Goal: Task Accomplishment & Management: Use online tool/utility

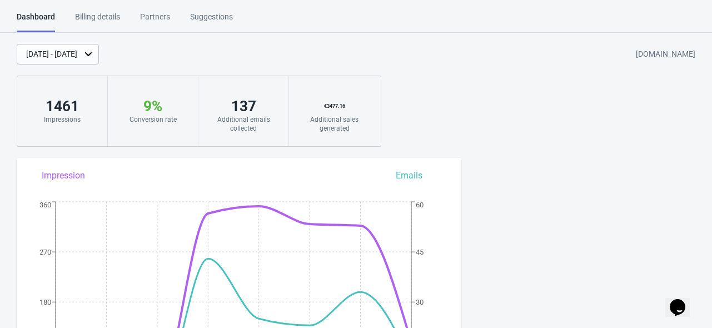
click at [77, 58] on div "[DATE] - [DATE]" at bounding box center [51, 54] width 51 height 12
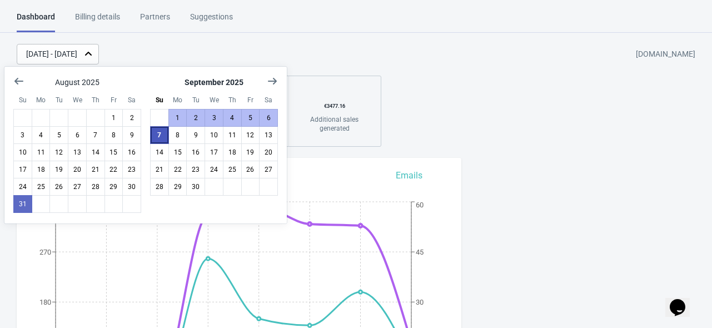
click at [166, 138] on button "7" at bounding box center [159, 135] width 19 height 18
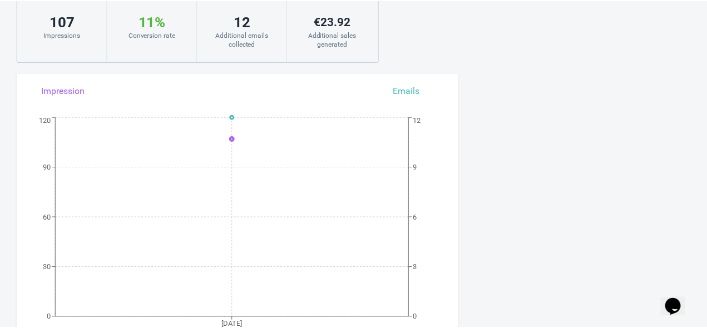
scroll to position [56, 0]
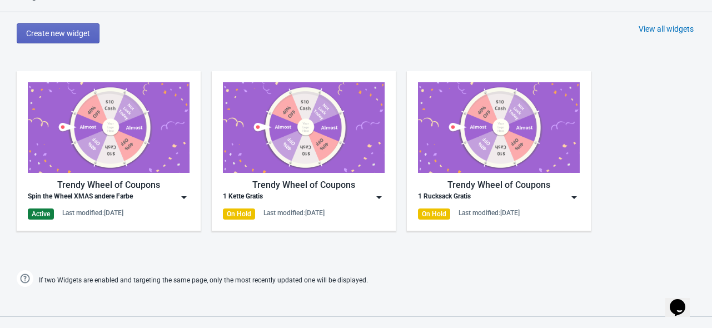
scroll to position [500, 0]
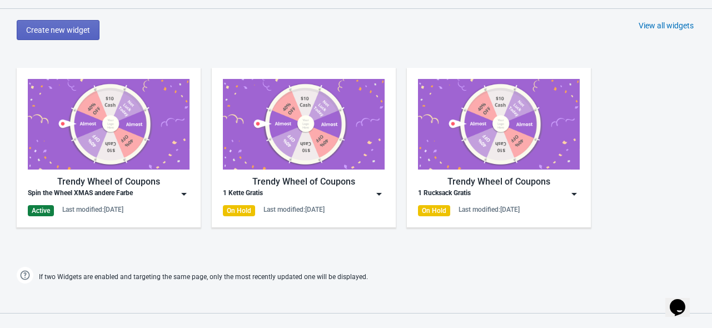
click at [183, 193] on img at bounding box center [183, 194] width 11 height 11
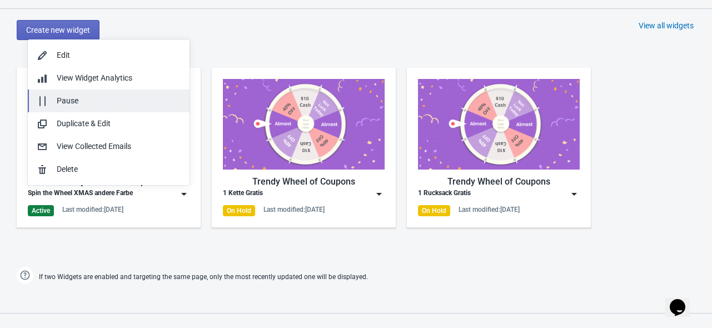
click at [67, 97] on div "Pause" at bounding box center [119, 101] width 124 height 12
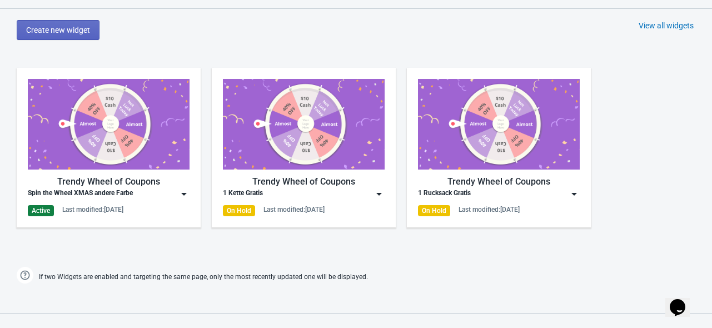
scroll to position [571, 0]
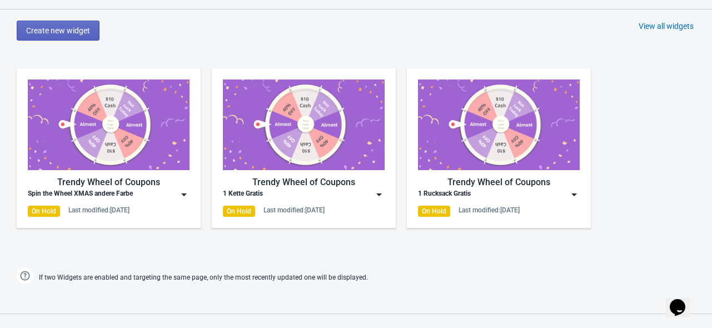
click at [372, 196] on div "1 Kette Gratis" at bounding box center [304, 194] width 162 height 11
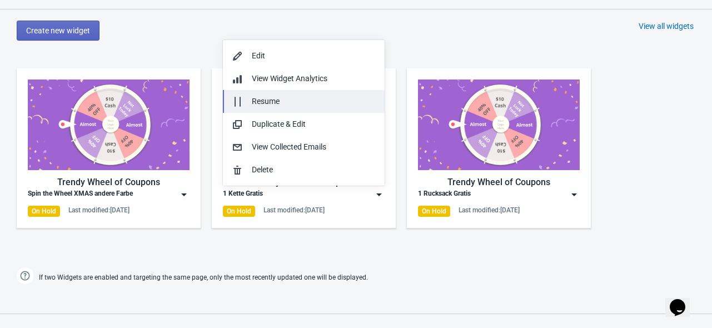
click at [262, 100] on div "Resume" at bounding box center [314, 102] width 124 height 12
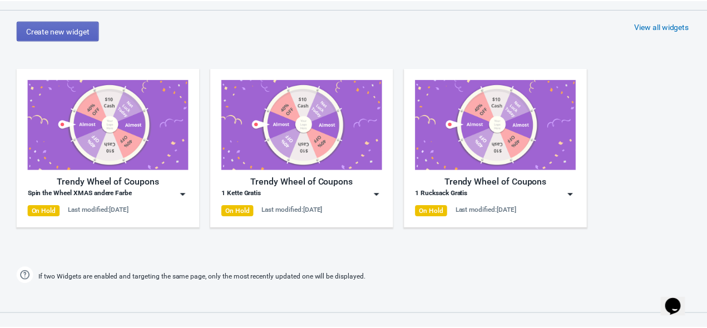
scroll to position [500, 0]
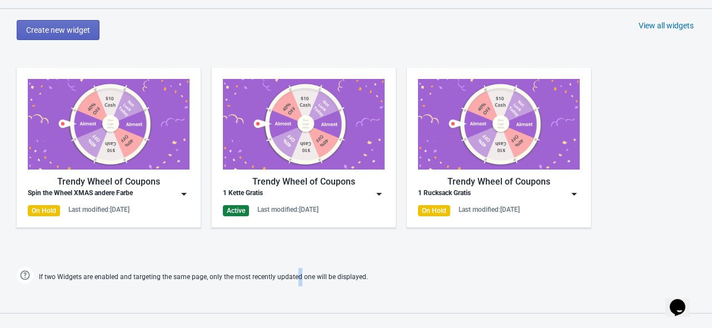
click at [296, 260] on div "Widgets Create new widget View all widgets Trendy Wheel of Coupons Spin the Whe…" at bounding box center [356, 136] width 712 height 299
